Goal: Navigation & Orientation: Find specific page/section

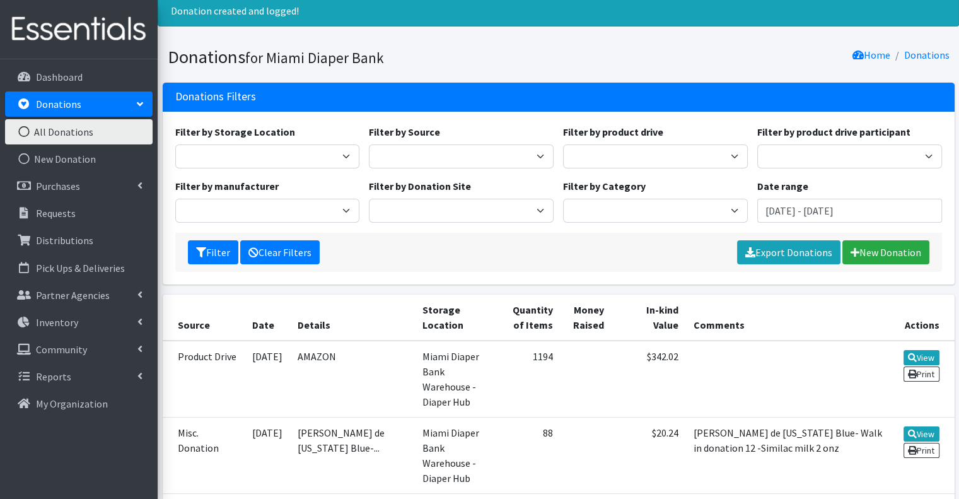
scroll to position [63, 0]
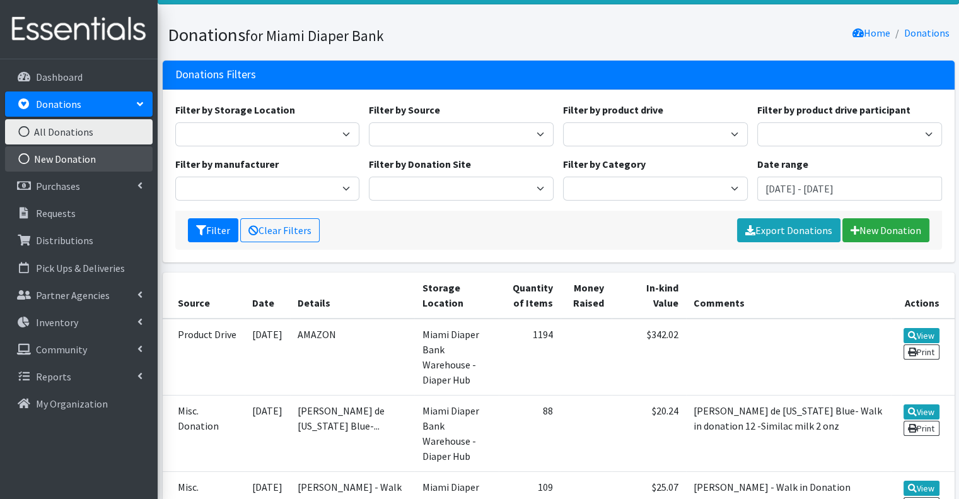
click at [78, 159] on link "New Donation" at bounding box center [78, 158] width 147 height 25
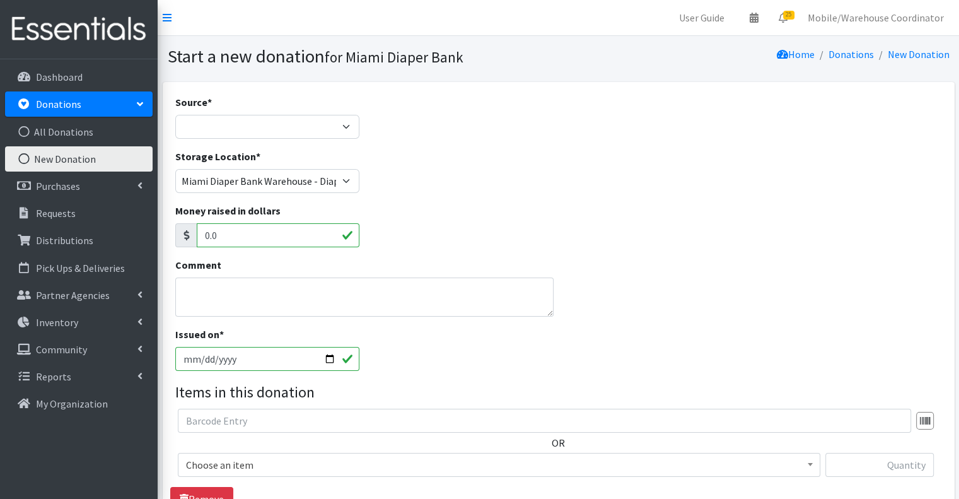
click at [78, 102] on p "Donations" at bounding box center [58, 104] width 45 height 13
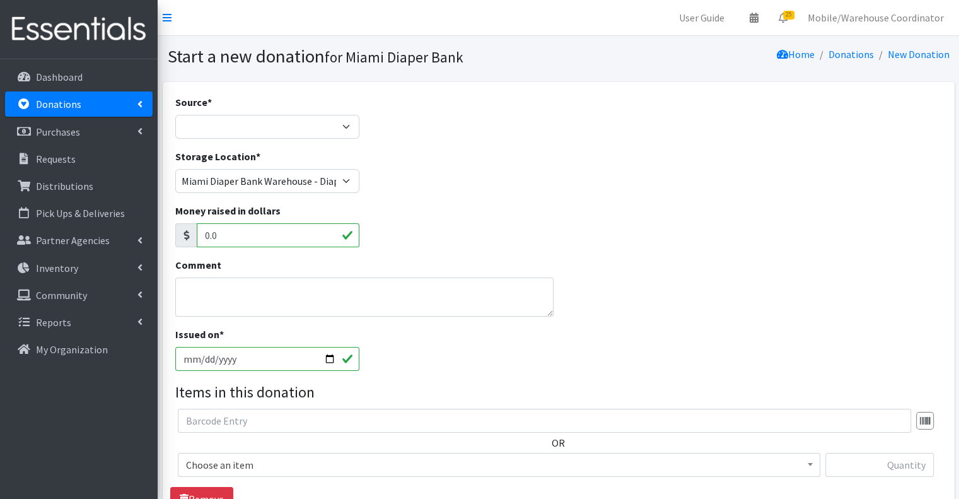
click at [84, 95] on link "Donations" at bounding box center [78, 103] width 147 height 25
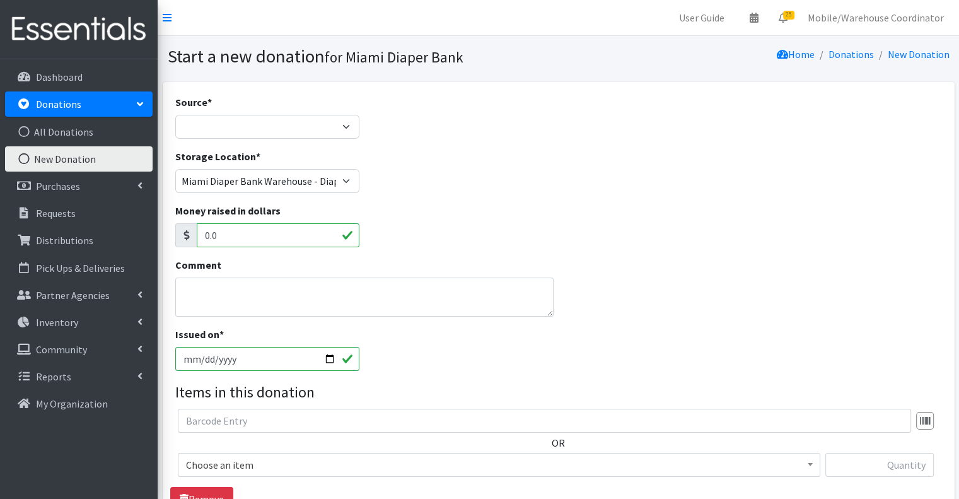
click at [83, 110] on link "Donations" at bounding box center [78, 103] width 147 height 25
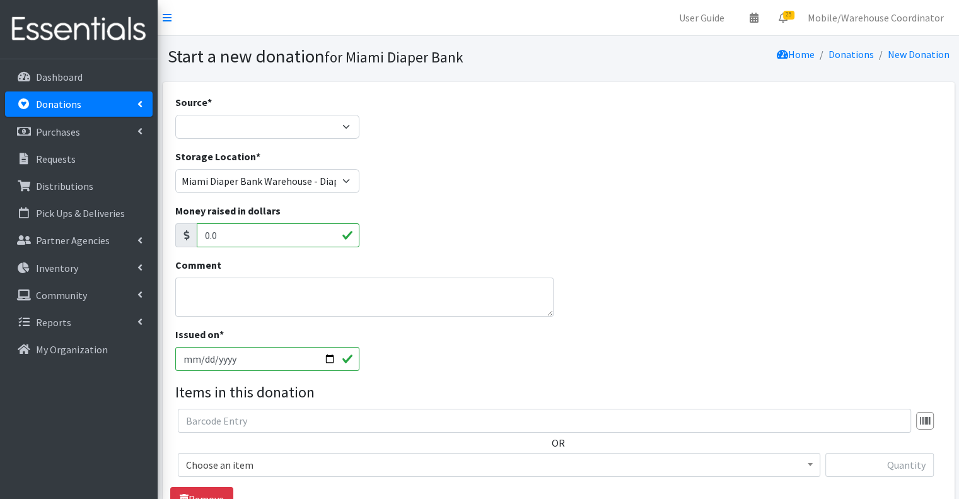
click at [89, 113] on link "Donations" at bounding box center [78, 103] width 147 height 25
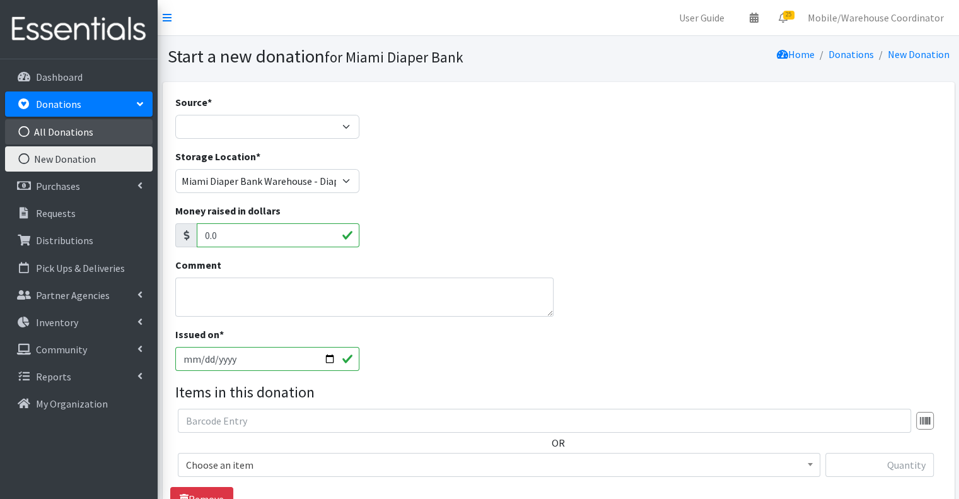
click at [79, 136] on link "All Donations" at bounding box center [78, 131] width 147 height 25
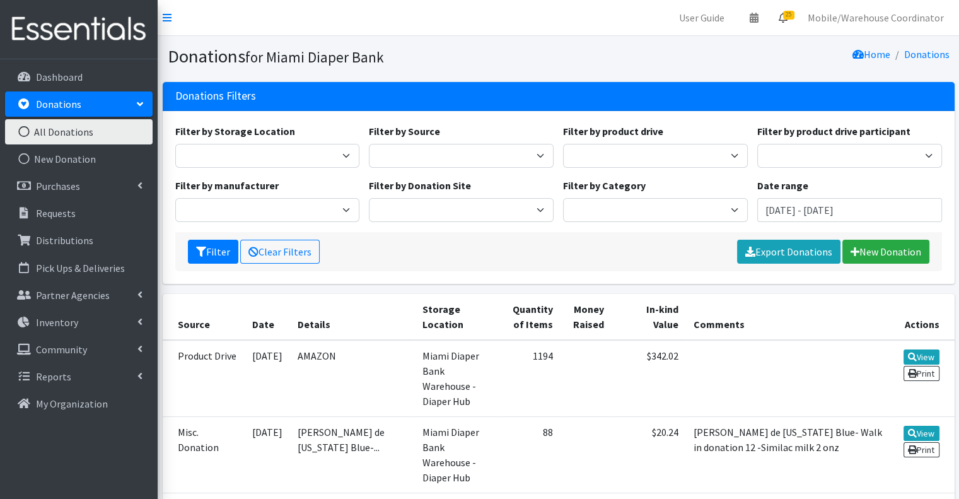
click at [788, 8] on link "25" at bounding box center [782, 17] width 29 height 25
click at [749, 48] on link "24 Requests" at bounding box center [707, 44] width 178 height 25
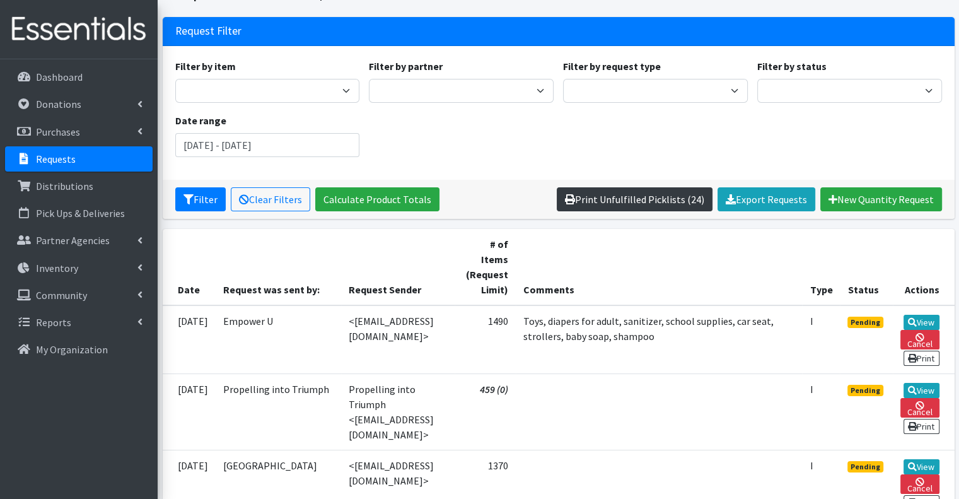
scroll to position [189, 0]
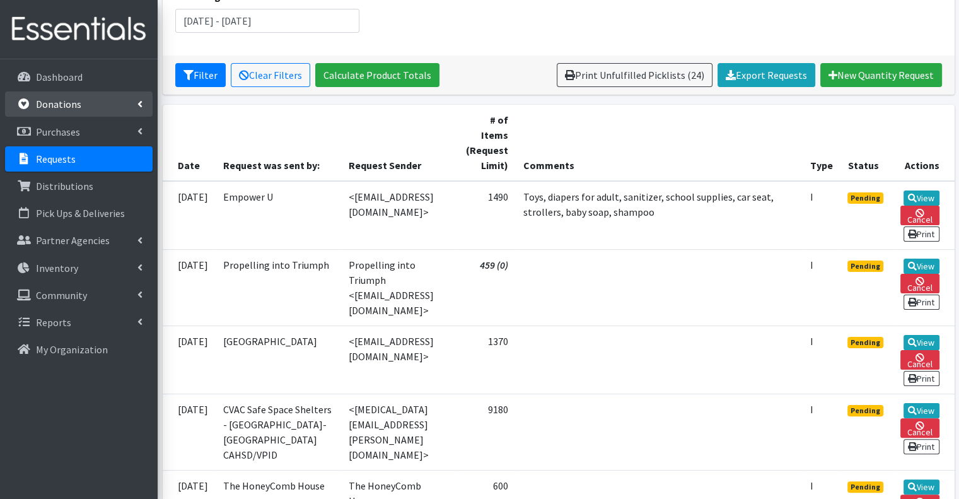
click at [86, 113] on link "Donations" at bounding box center [78, 103] width 147 height 25
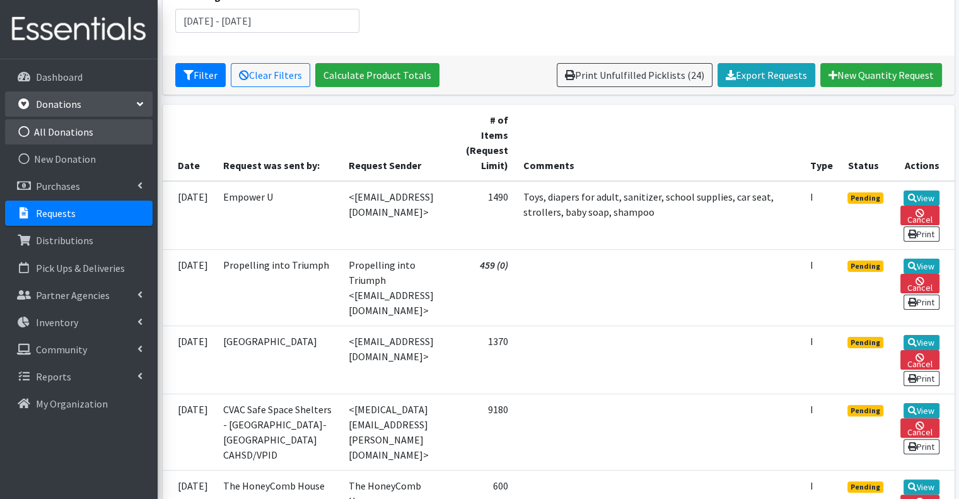
click at [81, 129] on link "All Donations" at bounding box center [78, 131] width 147 height 25
